Goal: Task Accomplishment & Management: Complete application form

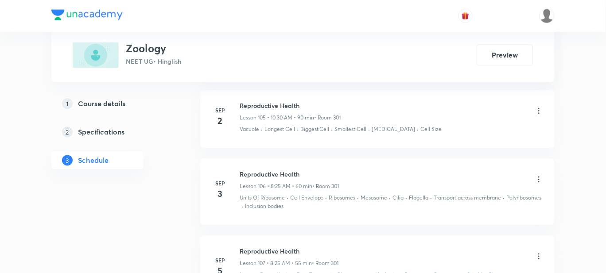
scroll to position [8027, 0]
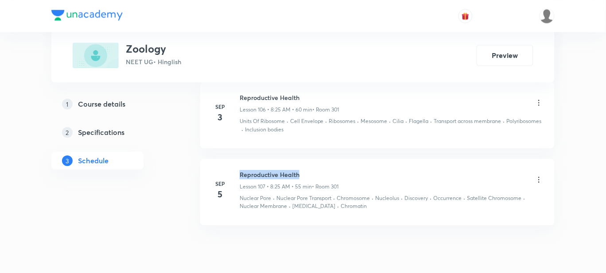
drag, startPoint x: 304, startPoint y: 141, endPoint x: 239, endPoint y: 138, distance: 65.6
click at [239, 170] on div "[DATE] Reproductive Health Lesson 107 • 8:25 AM • 55 min • Room 301 Nuclear Por…" at bounding box center [377, 190] width 332 height 41
copy h6 "Reproductive Health"
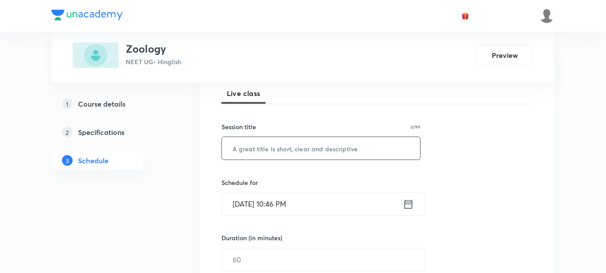
scroll to position [110, 0]
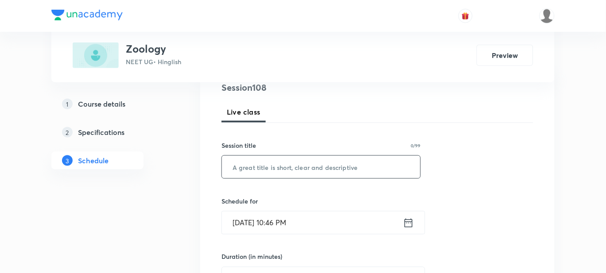
click at [277, 171] on input "text" at bounding box center [321, 167] width 198 height 23
paste input "Reproductive Health"
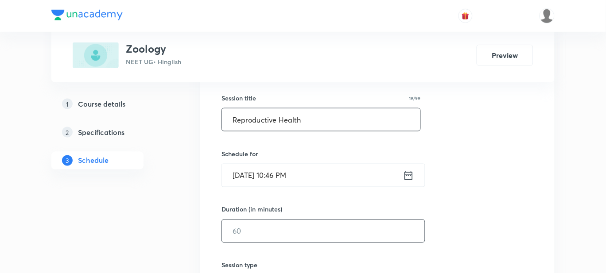
scroll to position [221, 0]
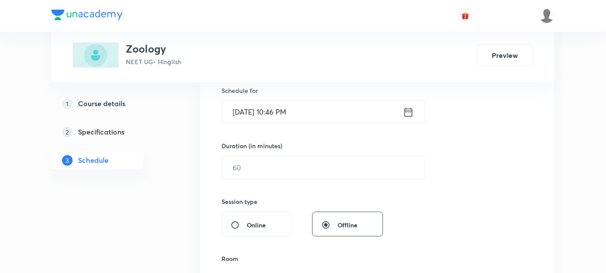
type input "Reproductive Health"
click at [301, 114] on input "[DATE] 10:46 PM" at bounding box center [312, 112] width 181 height 23
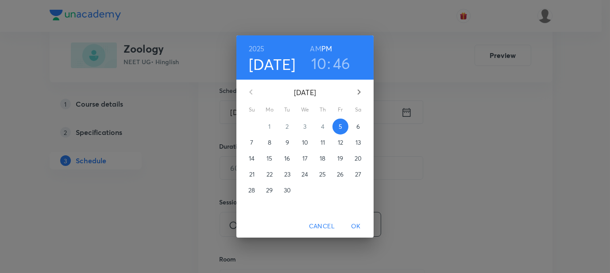
click at [314, 46] on h6 "AM" at bounding box center [315, 49] width 11 height 12
click at [317, 61] on h3 "10" at bounding box center [318, 63] width 15 height 19
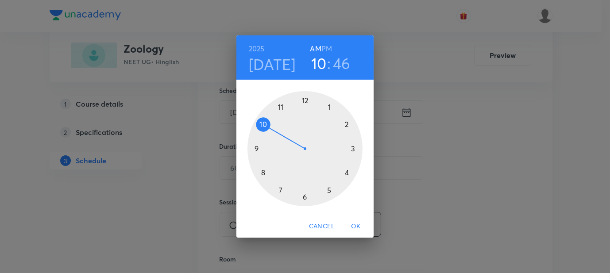
click at [263, 173] on div at bounding box center [304, 148] width 115 height 115
click at [328, 191] on div at bounding box center [304, 148] width 115 height 115
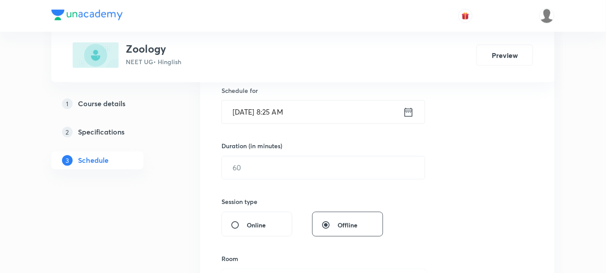
click at [250, 111] on input "[DATE] 8:25 AM" at bounding box center [312, 112] width 181 height 23
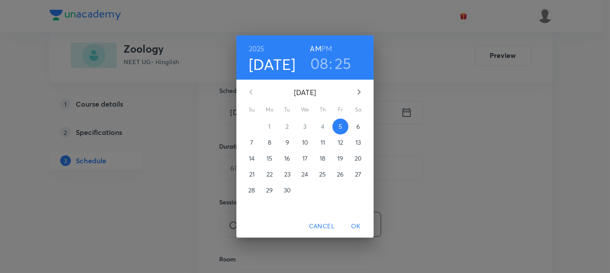
click at [356, 129] on span "6" at bounding box center [358, 126] width 16 height 9
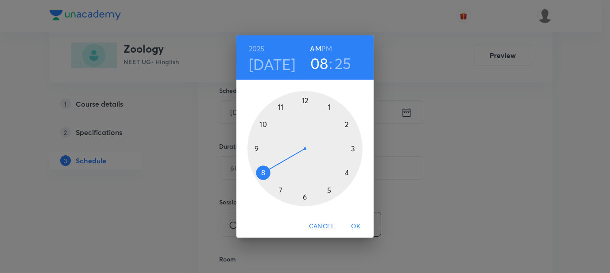
click at [358, 228] on span "OK" at bounding box center [355, 226] width 21 height 11
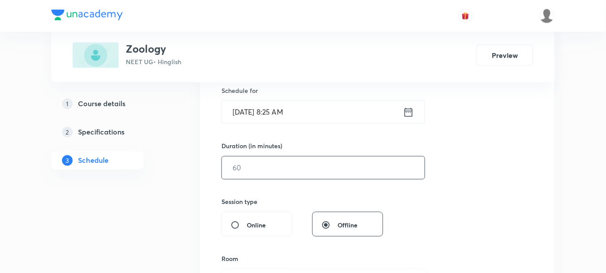
click at [254, 168] on input "text" at bounding box center [323, 168] width 203 height 23
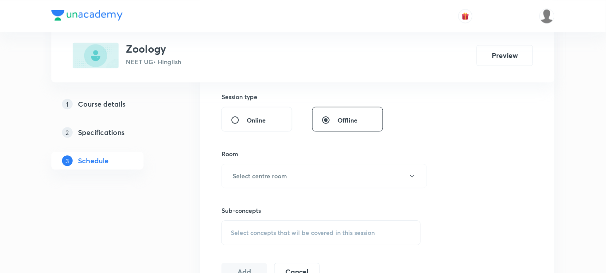
scroll to position [387, 0]
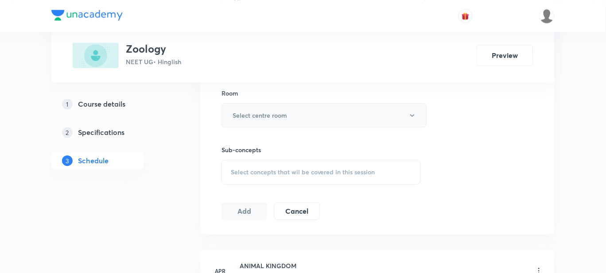
type input "60"
click at [237, 120] on button "Select centre room" at bounding box center [323, 115] width 205 height 24
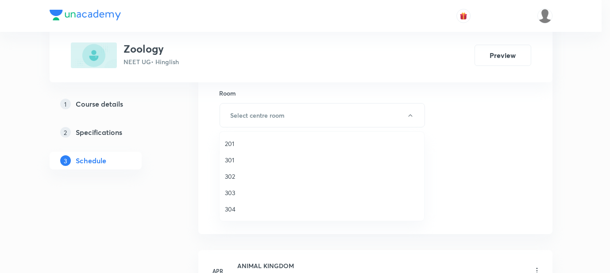
click at [231, 162] on span "301" at bounding box center [322, 159] width 194 height 9
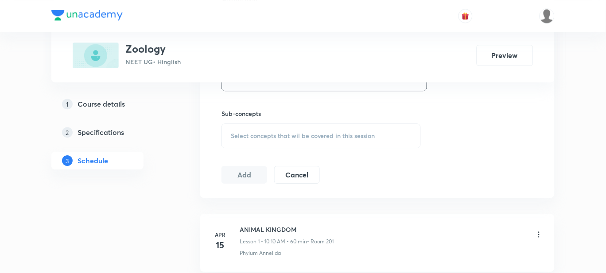
scroll to position [442, 0]
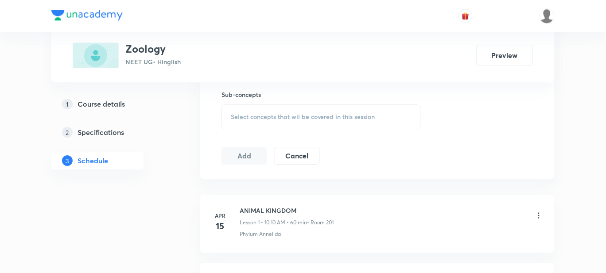
click at [236, 124] on div "Select concepts that wil be covered in this session" at bounding box center [320, 116] width 199 height 25
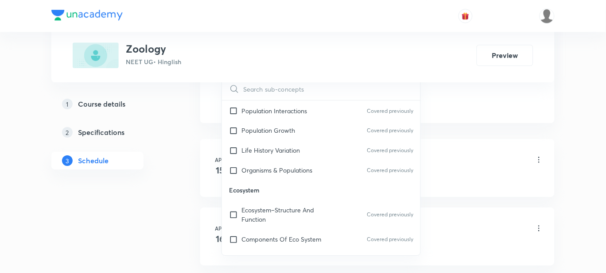
scroll to position [8634, 0]
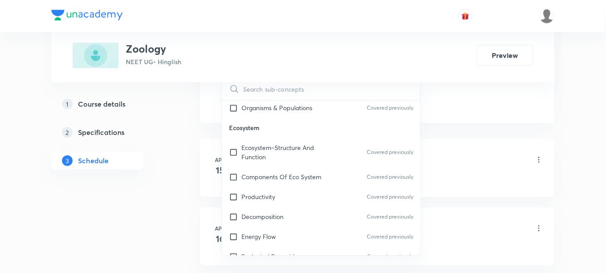
click at [293, 272] on p "Ecological Succession" at bounding box center [271, 276] width 60 height 9
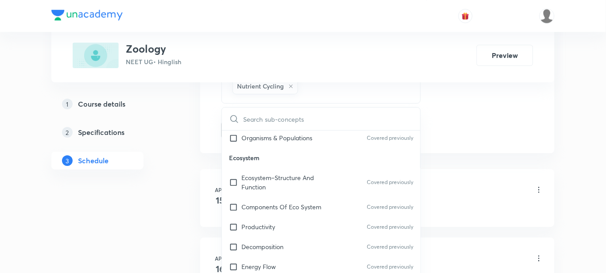
checkbox input "true"
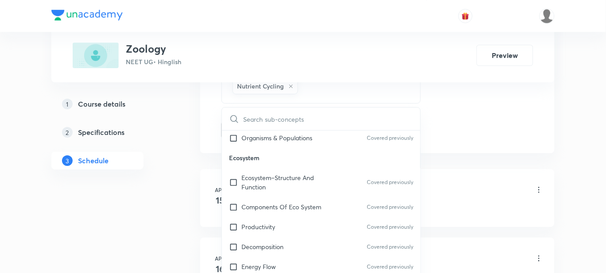
checkbox input "true"
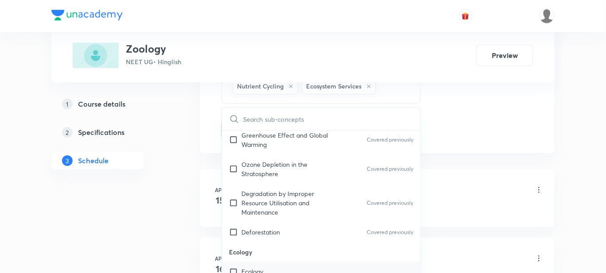
scroll to position [9076, 0]
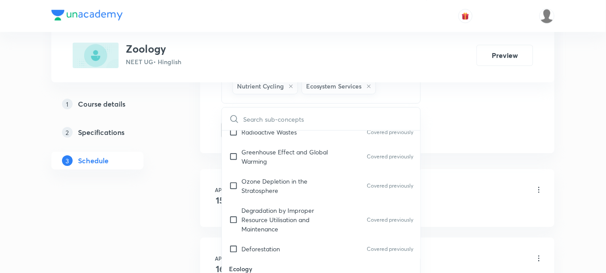
checkbox input "true"
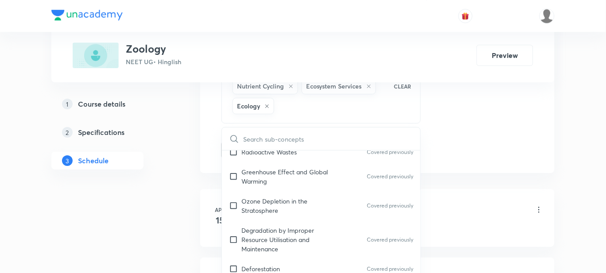
checkbox input "true"
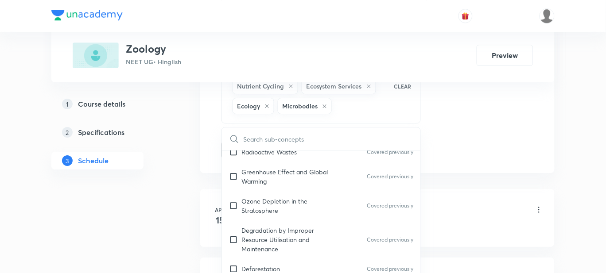
checkbox input "true"
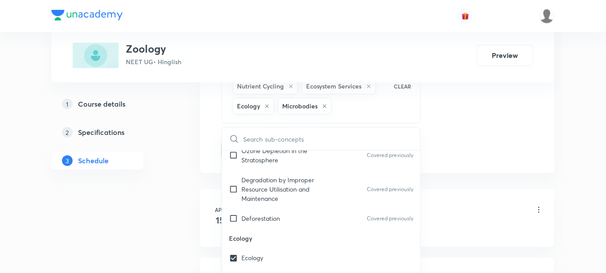
scroll to position [9132, 0]
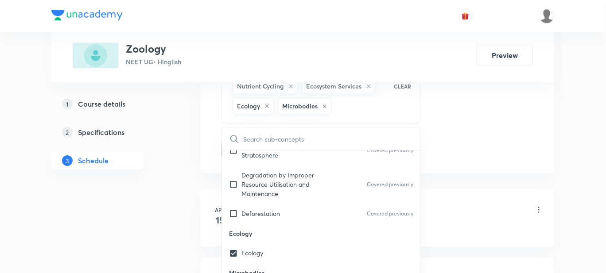
checkbox input "true"
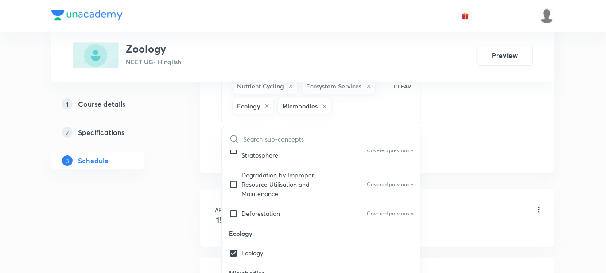
checkbox input "true"
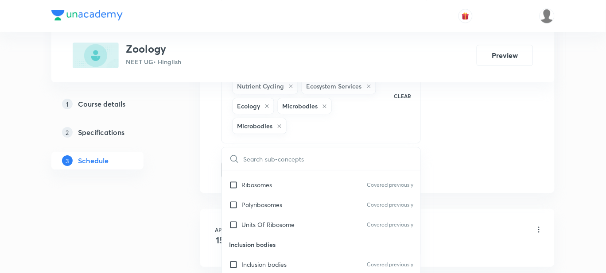
scroll to position [10791, 0]
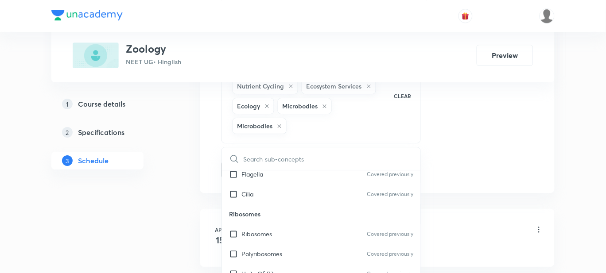
checkbox input "true"
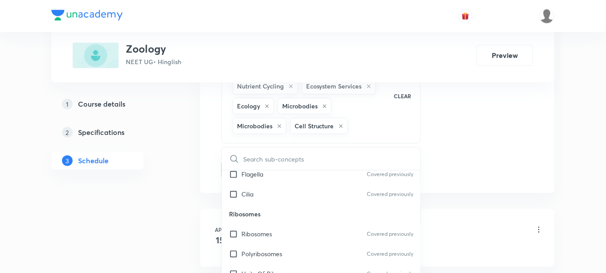
checkbox input "true"
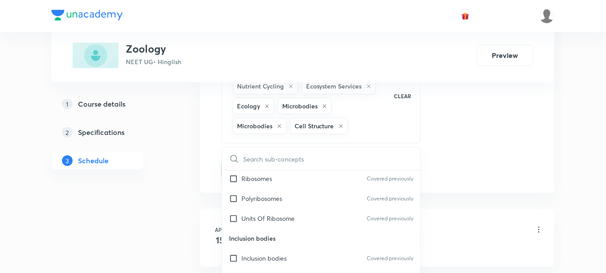
checkbox input "true"
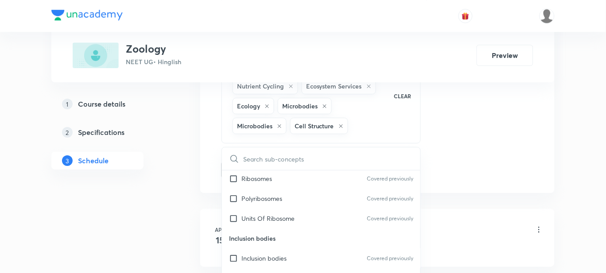
checkbox input "true"
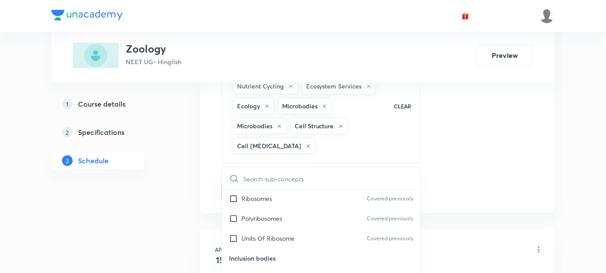
scroll to position [10902, 0]
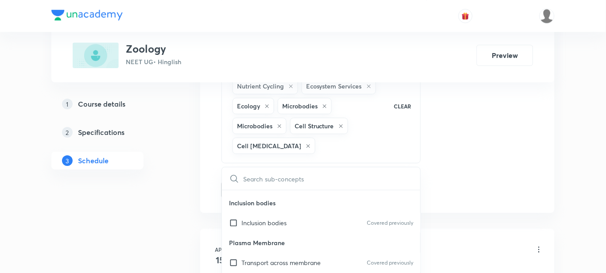
checkbox input "true"
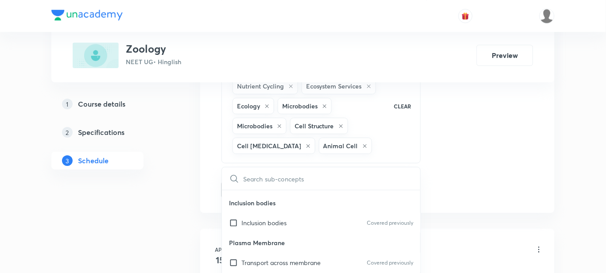
checkbox input "true"
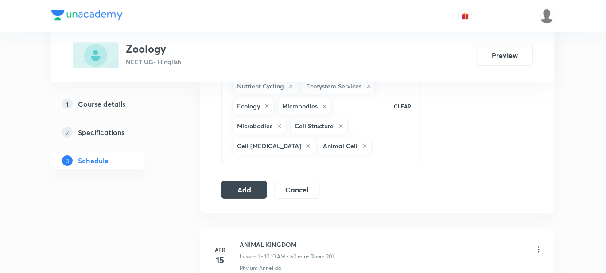
click at [232, 190] on button "Add" at bounding box center [244, 190] width 46 height 18
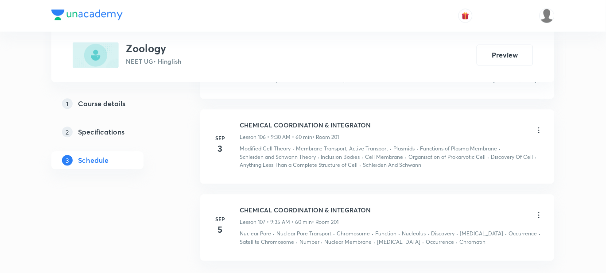
scroll to position [8001, 0]
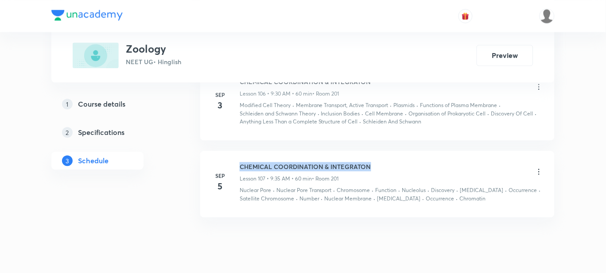
drag, startPoint x: 377, startPoint y: 141, endPoint x: 240, endPoint y: 136, distance: 137.3
click at [240, 162] on div "CHEMICAL COORDINATION & INTEGRATON Lesson 107 • 9:35 AM • 60 min • Room 201" at bounding box center [392, 172] width 304 height 21
copy h6 "CHEMICAL COORDINATION & INTEGRATON"
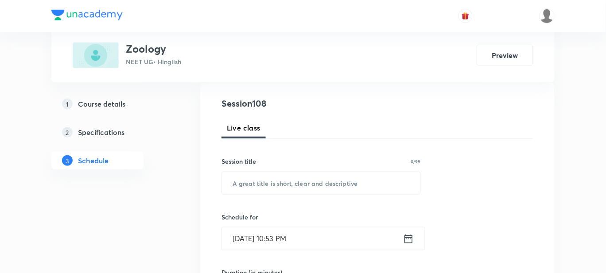
scroll to position [81, 0]
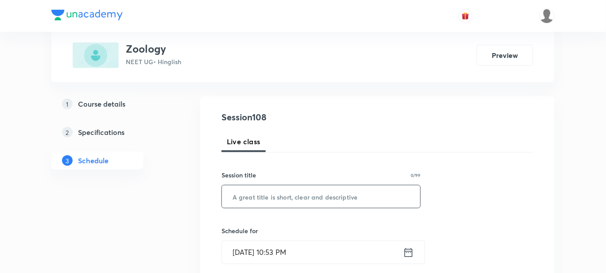
click at [309, 194] on input "text" at bounding box center [321, 197] width 198 height 23
paste input "CHEMICAL COORDINATION & INTEGRATON"
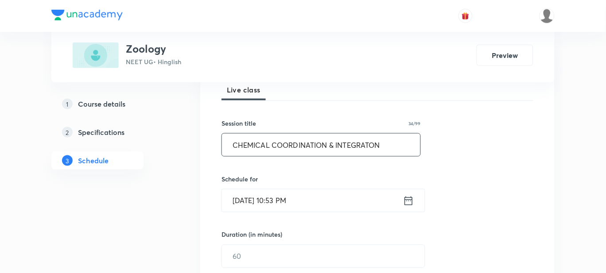
scroll to position [191, 0]
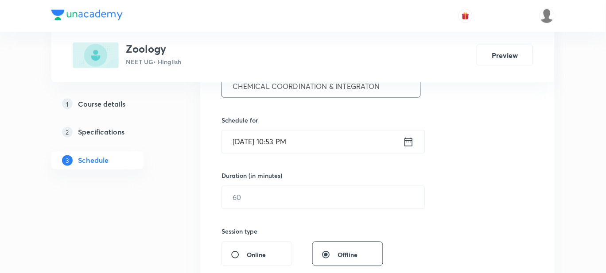
type input "CHEMICAL COORDINATION & INTEGRATON"
click at [293, 145] on input "Sep 5, 2025, 10:53 PM" at bounding box center [312, 142] width 181 height 23
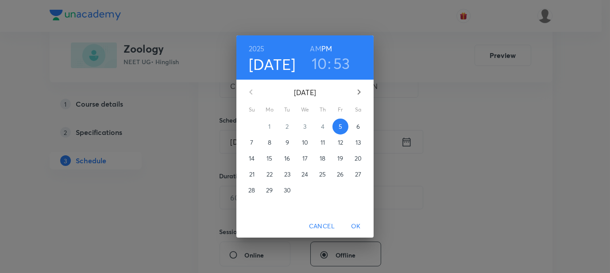
click at [352, 123] on span "6" at bounding box center [358, 126] width 16 height 9
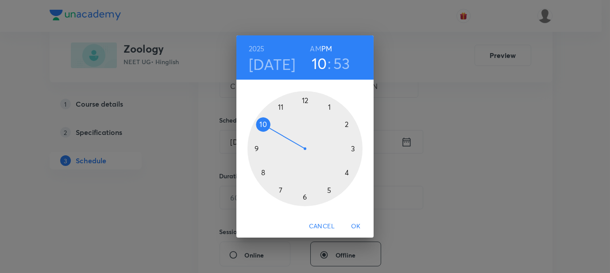
click at [313, 49] on h6 "AM" at bounding box center [315, 49] width 11 height 12
click at [258, 149] on div at bounding box center [304, 148] width 115 height 115
click at [306, 196] on div at bounding box center [304, 148] width 115 height 115
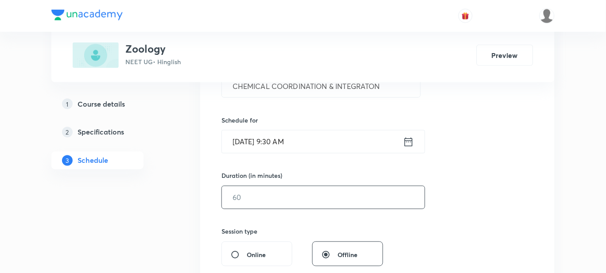
click at [268, 196] on input "text" at bounding box center [323, 197] width 203 height 23
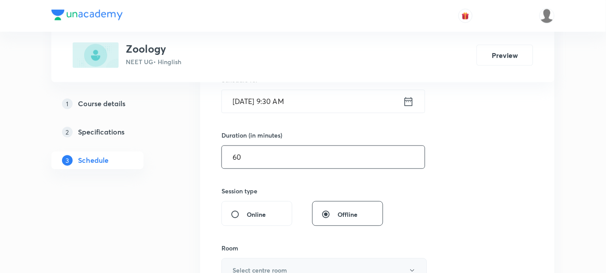
scroll to position [302, 0]
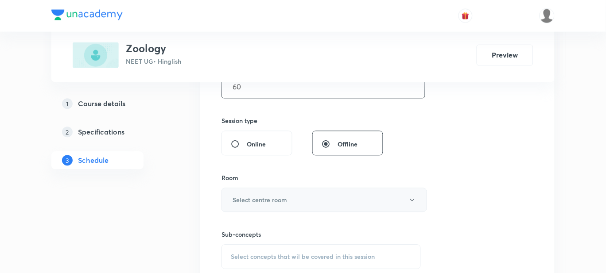
type input "60"
click at [257, 199] on h6 "Select centre room" at bounding box center [259, 200] width 54 height 9
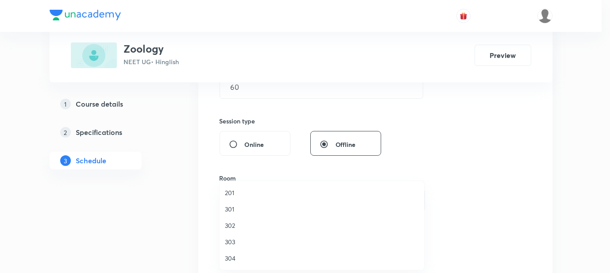
click at [238, 191] on span "201" at bounding box center [322, 192] width 194 height 9
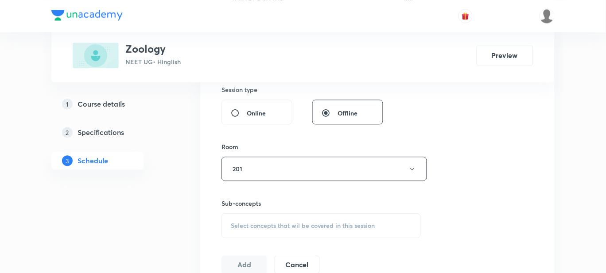
scroll to position [357, 0]
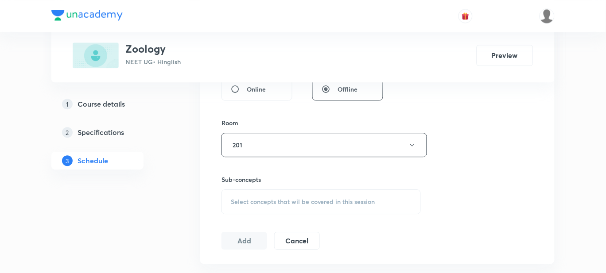
click at [236, 198] on span "Select concepts that wil be covered in this session" at bounding box center [303, 201] width 144 height 7
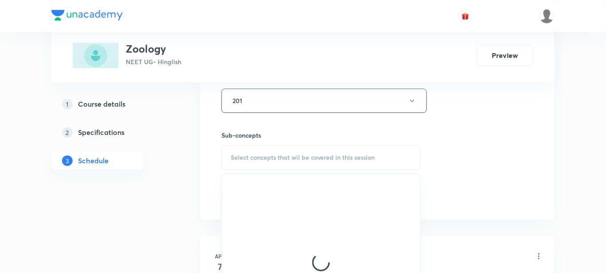
scroll to position [523, 0]
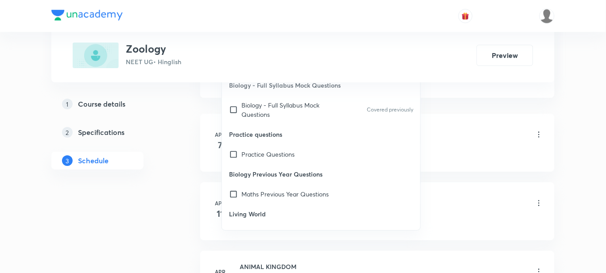
drag, startPoint x: 592, startPoint y: 120, endPoint x: 590, endPoint y: 124, distance: 4.6
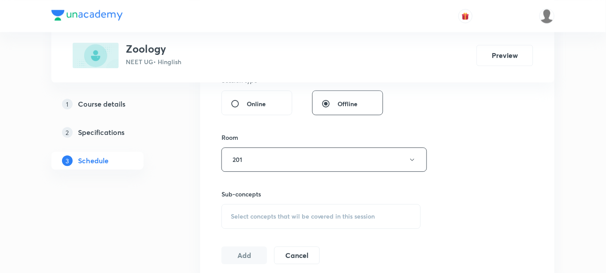
scroll to position [370, 0]
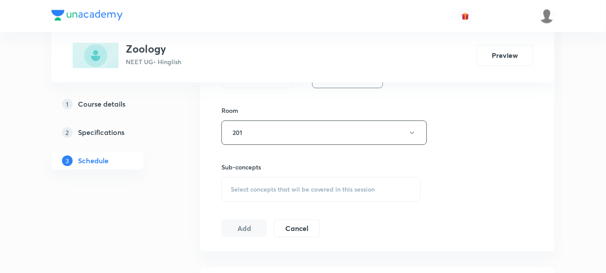
click at [259, 187] on span "Select concepts that wil be covered in this session" at bounding box center [303, 189] width 144 height 7
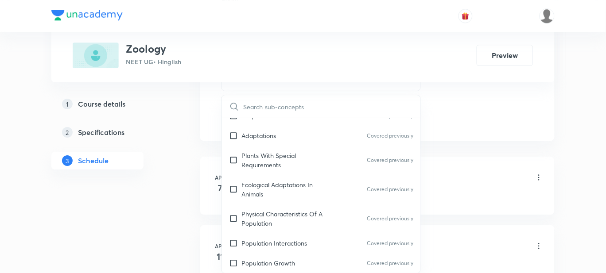
scroll to position [8468, 0]
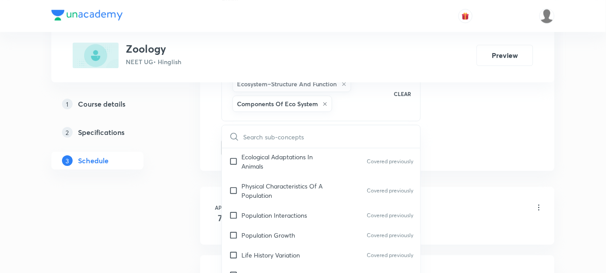
checkbox input "true"
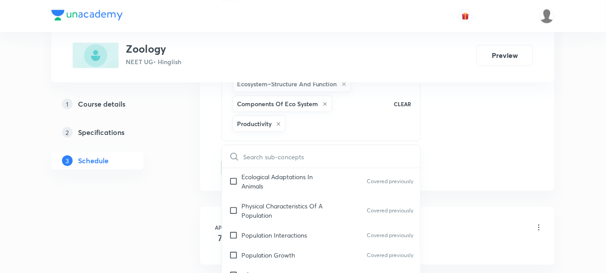
checkbox input "true"
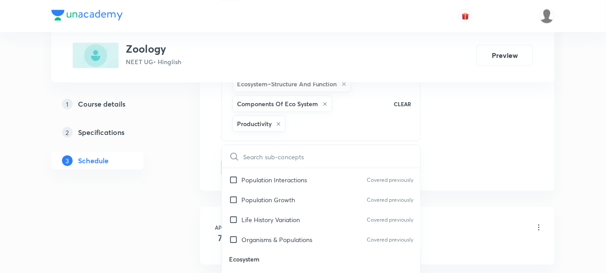
checkbox input "true"
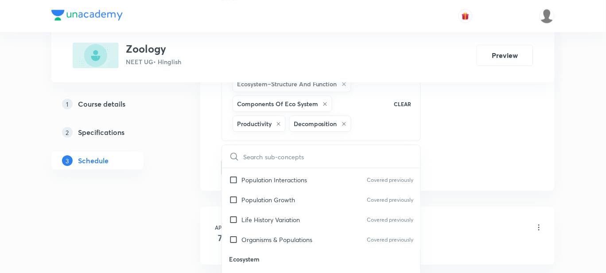
checkbox input "true"
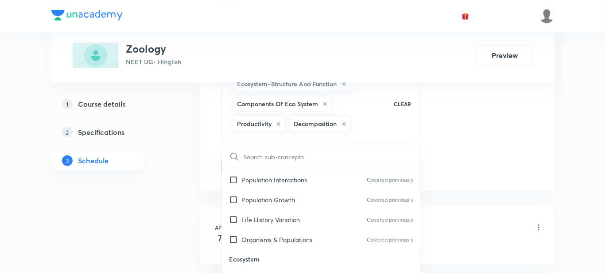
checkbox input "true"
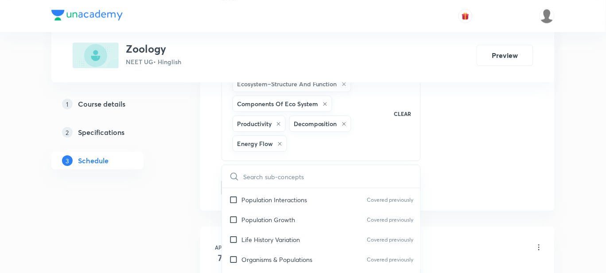
checkbox input "true"
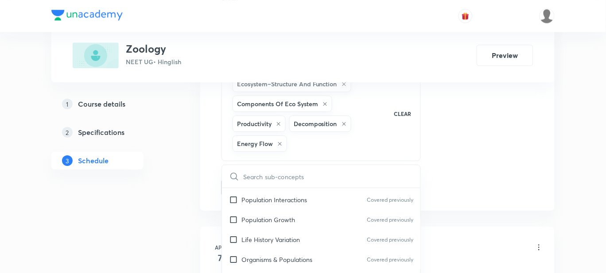
checkbox input "true"
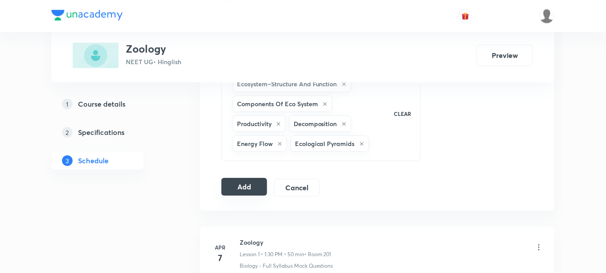
click at [255, 193] on button "Add" at bounding box center [244, 187] width 46 height 18
